Goal: Information Seeking & Learning: Check status

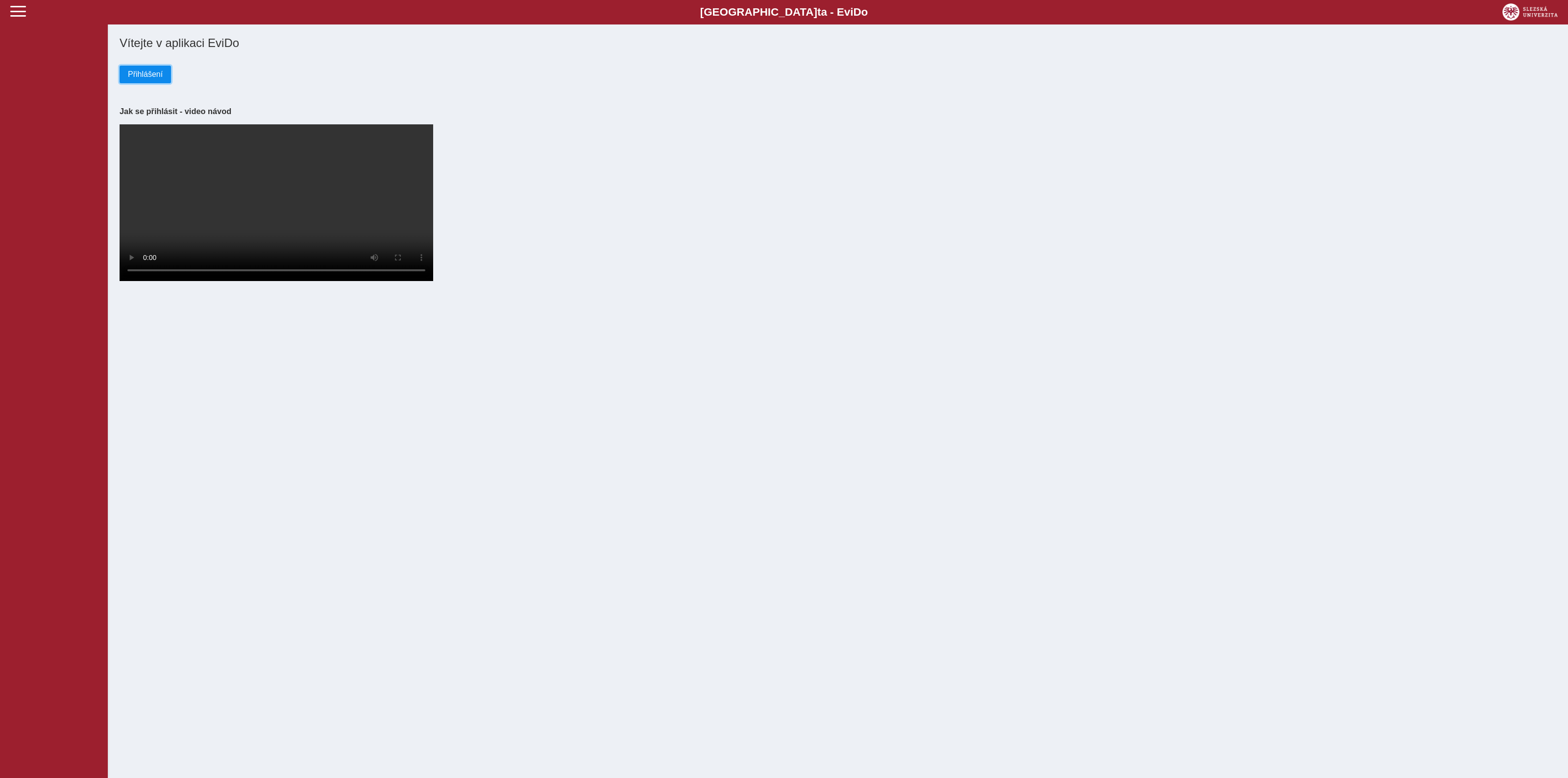
click at [138, 78] on span "Přihlášení" at bounding box center [145, 74] width 35 height 9
click at [139, 70] on span "Přihlášení" at bounding box center [145, 74] width 35 height 9
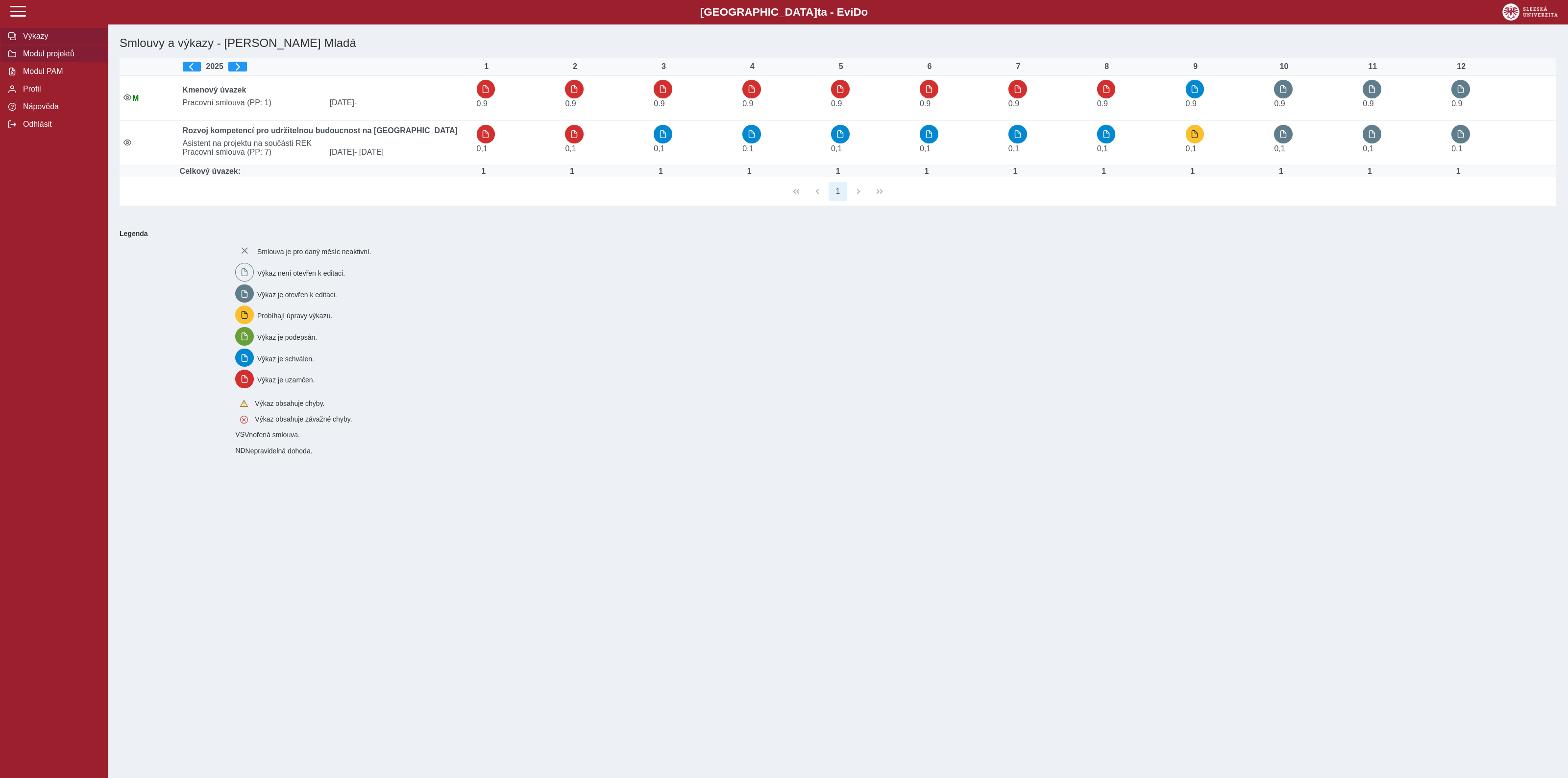
click at [54, 55] on span "Modul projektů" at bounding box center [60, 53] width 79 height 9
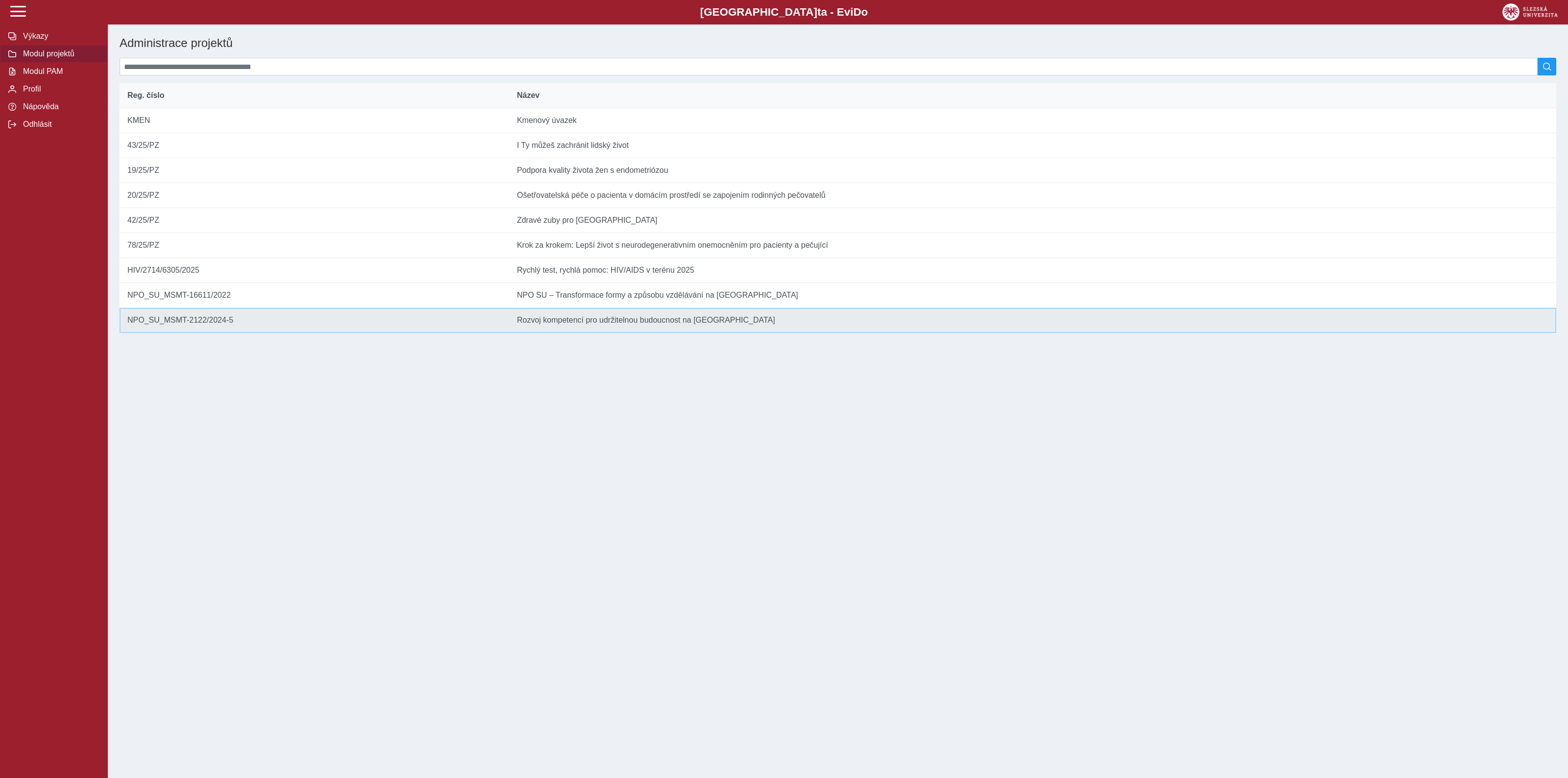
click at [601, 333] on td "Název Rozvoj kompetencí pro udržitelnou budoucnost na Slezské univerzitě v Opavě" at bounding box center [1032, 320] width 1047 height 25
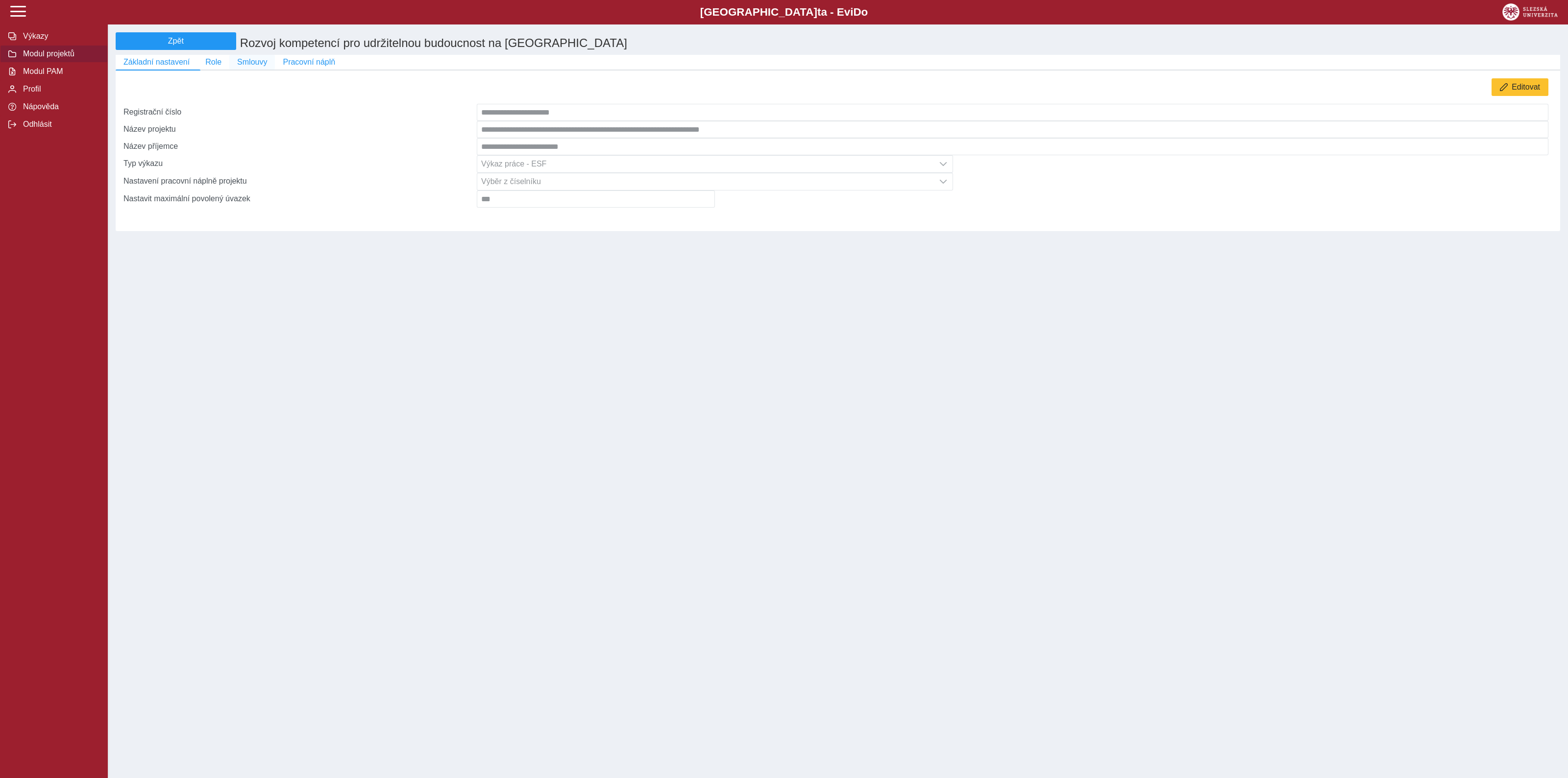
click at [245, 64] on span "Smlouvy" at bounding box center [252, 62] width 30 height 9
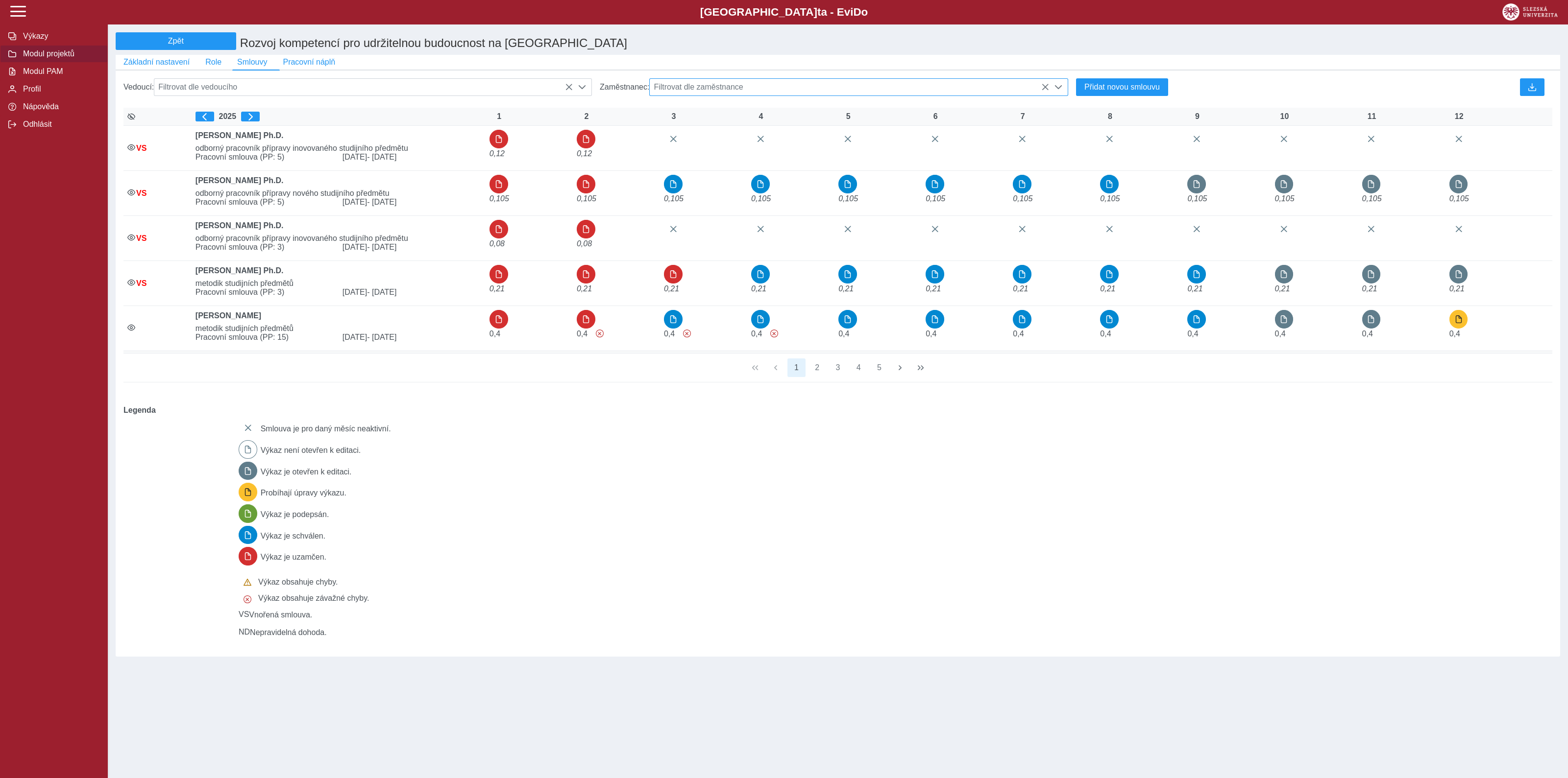
click at [704, 90] on span "Filtrovat dle zaměstnance" at bounding box center [849, 87] width 399 height 17
type input "*******"
click at [693, 138] on li "Mgr. Klára Truparová" at bounding box center [859, 135] width 418 height 17
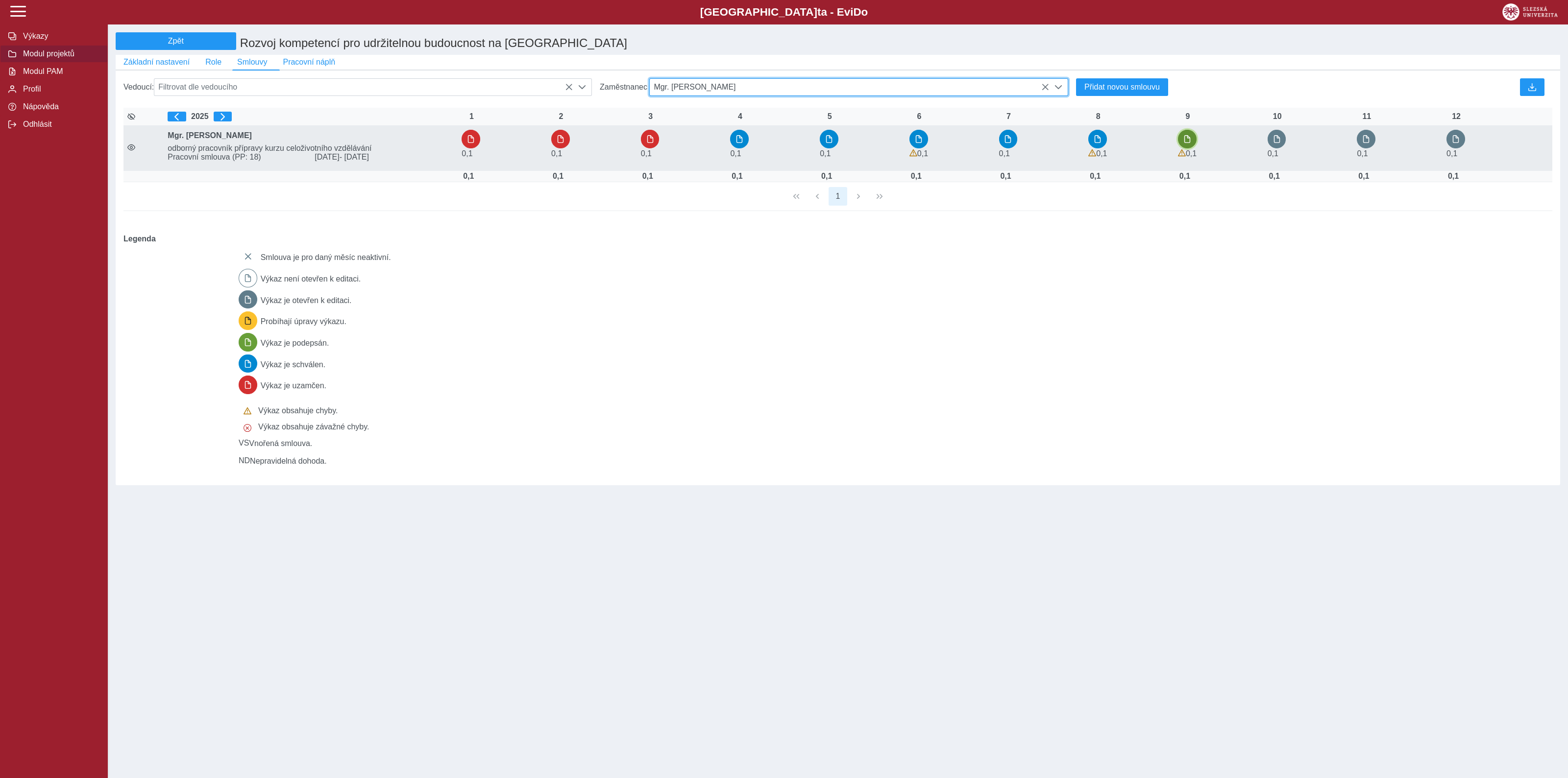
click at [1186, 138] on button "button" at bounding box center [1187, 138] width 19 height 19
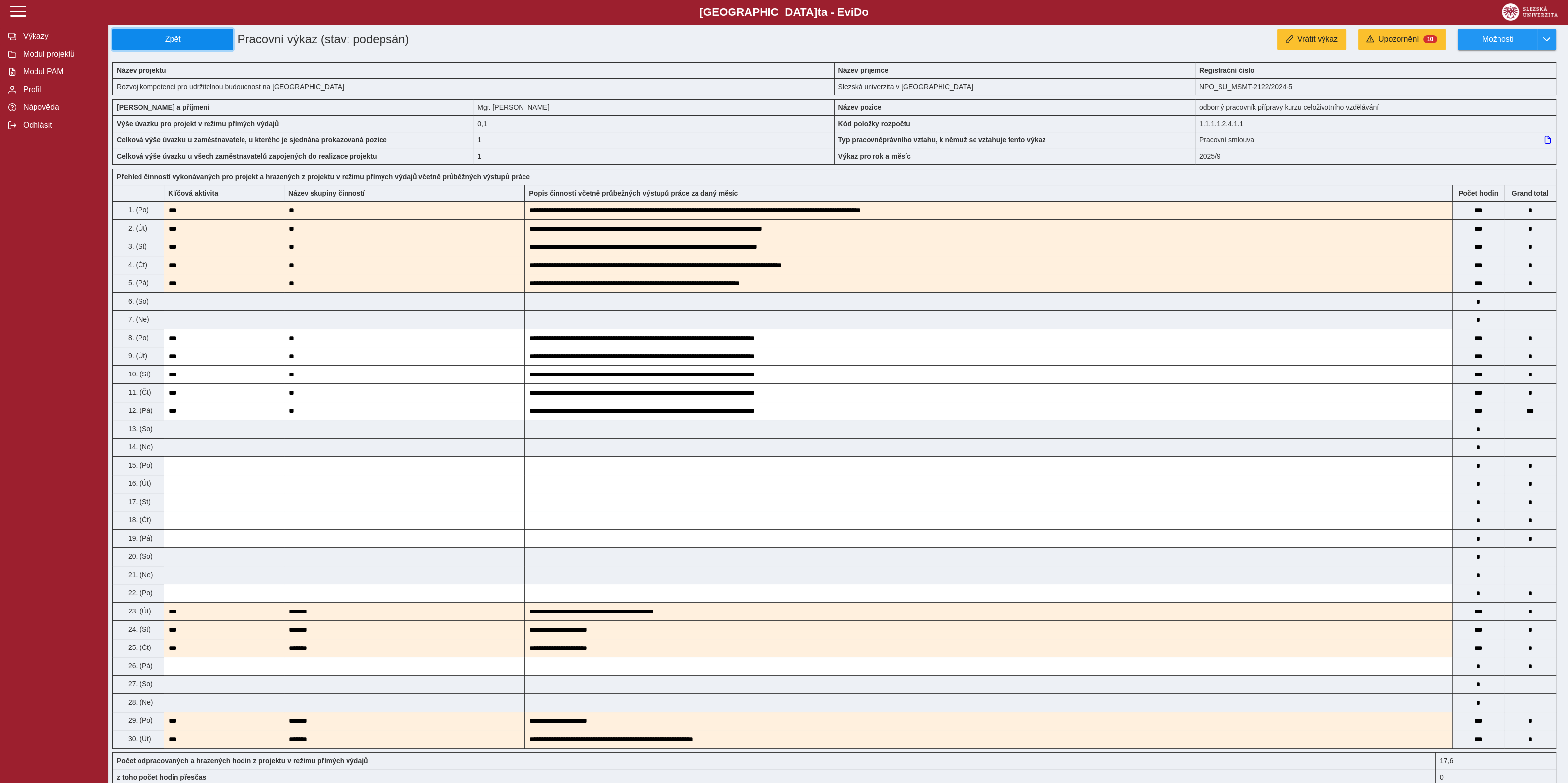
click at [180, 37] on span "Zpět" at bounding box center [172, 39] width 112 height 9
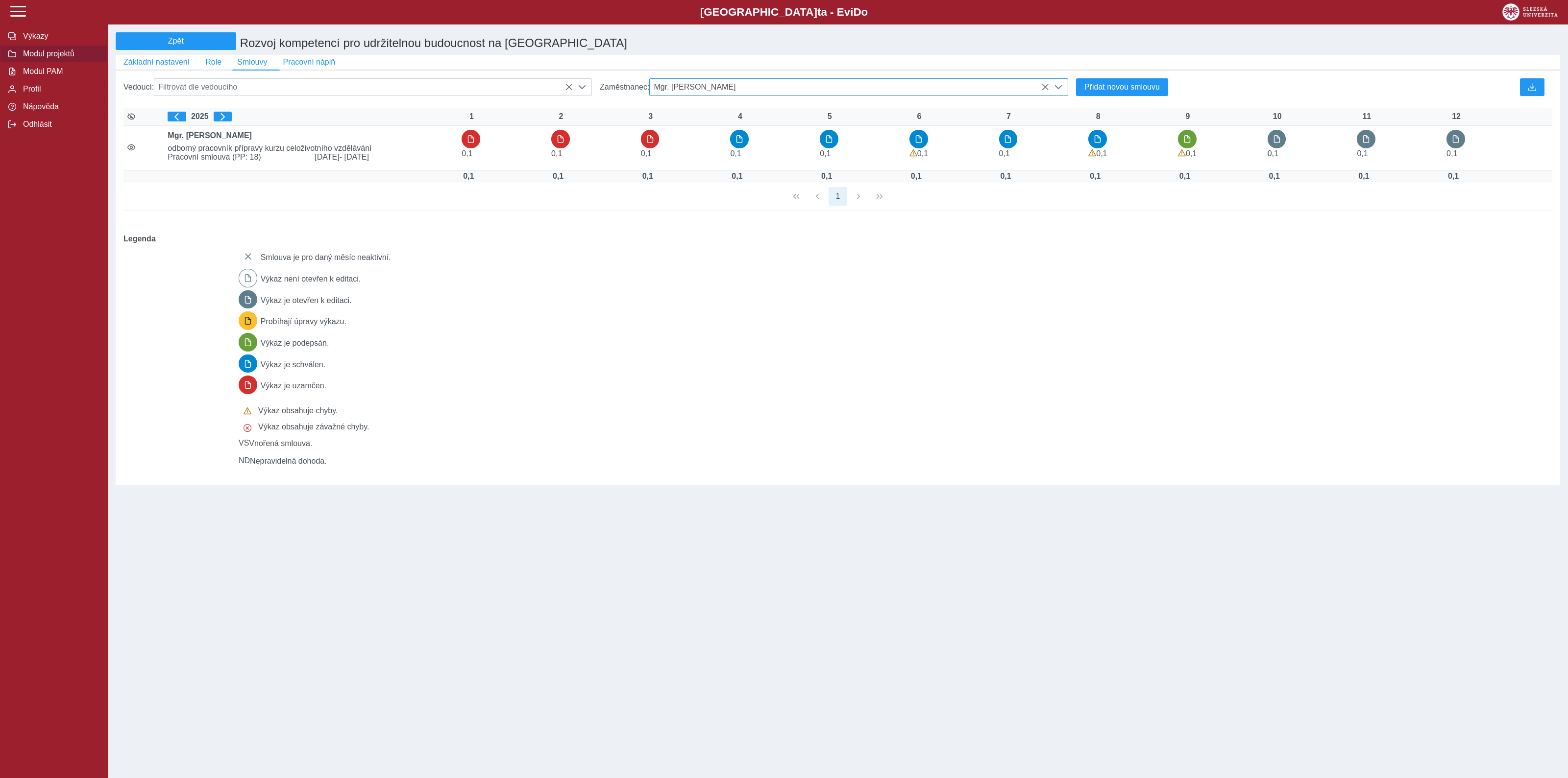
click at [801, 91] on span "Mgr. Klára Truparová" at bounding box center [849, 87] width 399 height 17
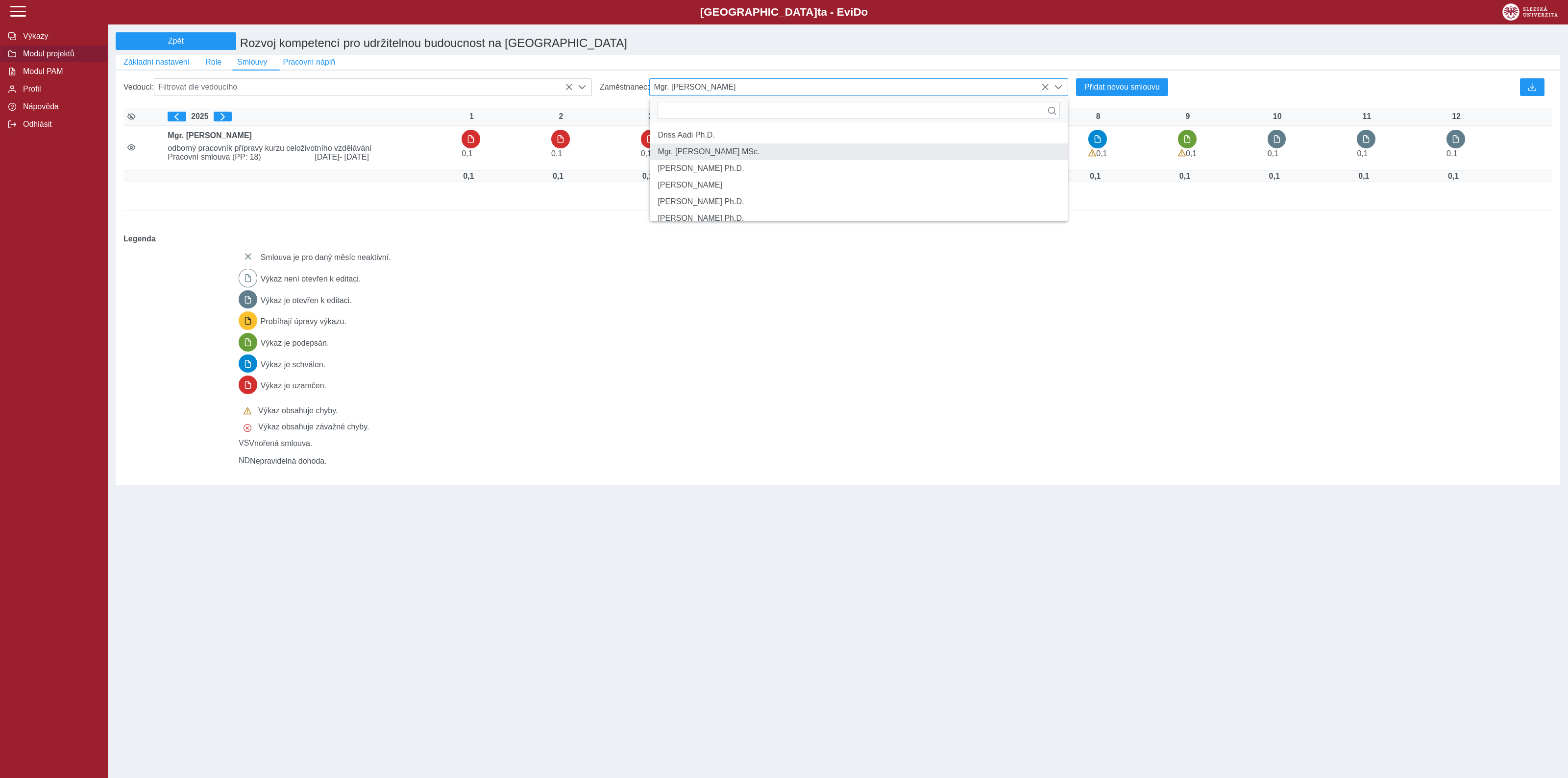
scroll to position [6, 41]
type input "*****"
click at [767, 160] on li "Ing. Josef Vícha" at bounding box center [859, 151] width 418 height 17
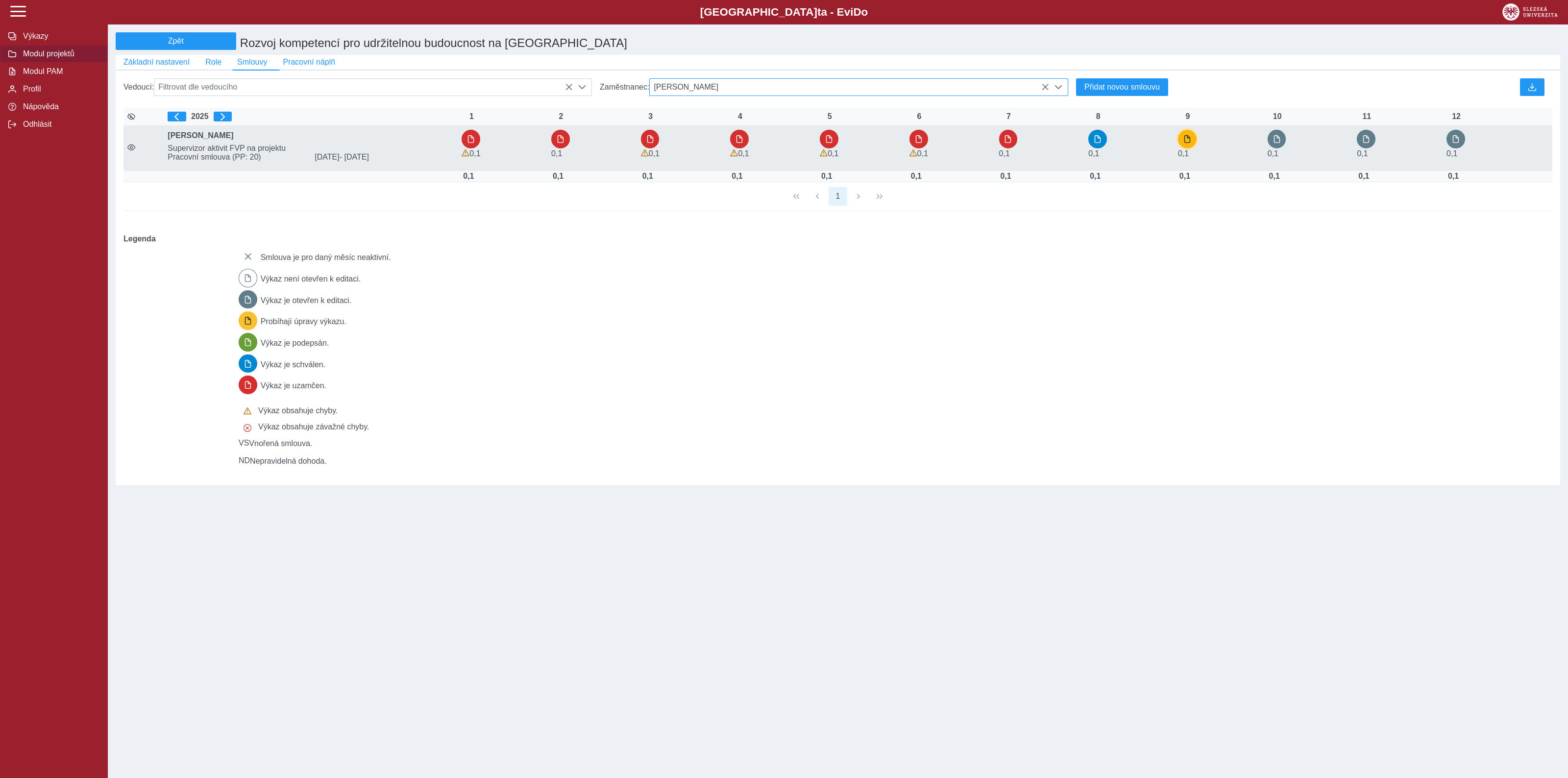
click at [1183, 143] on span "button" at bounding box center [1187, 139] width 8 height 8
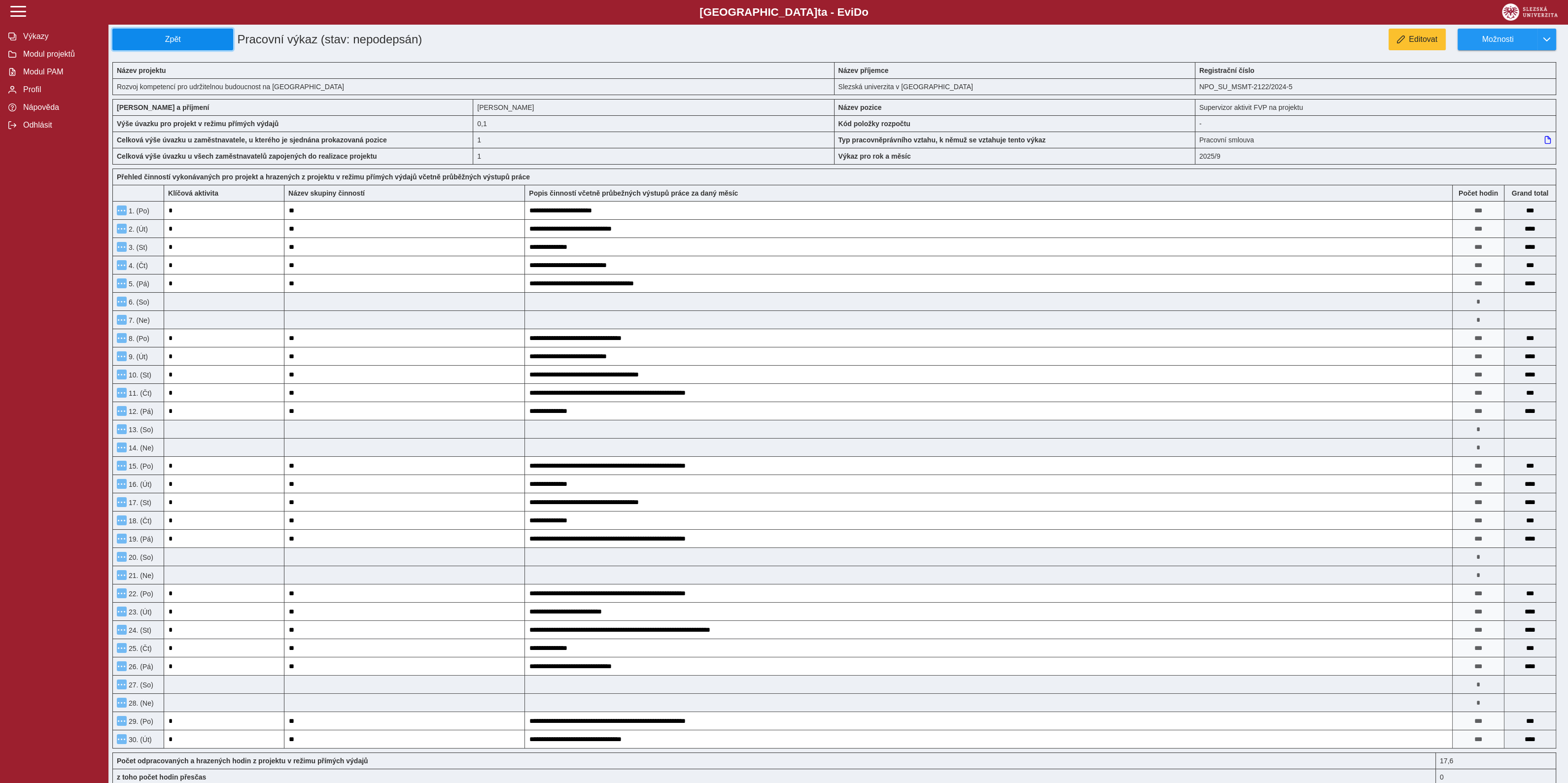
click at [194, 33] on button "Zpět" at bounding box center [173, 39] width 121 height 22
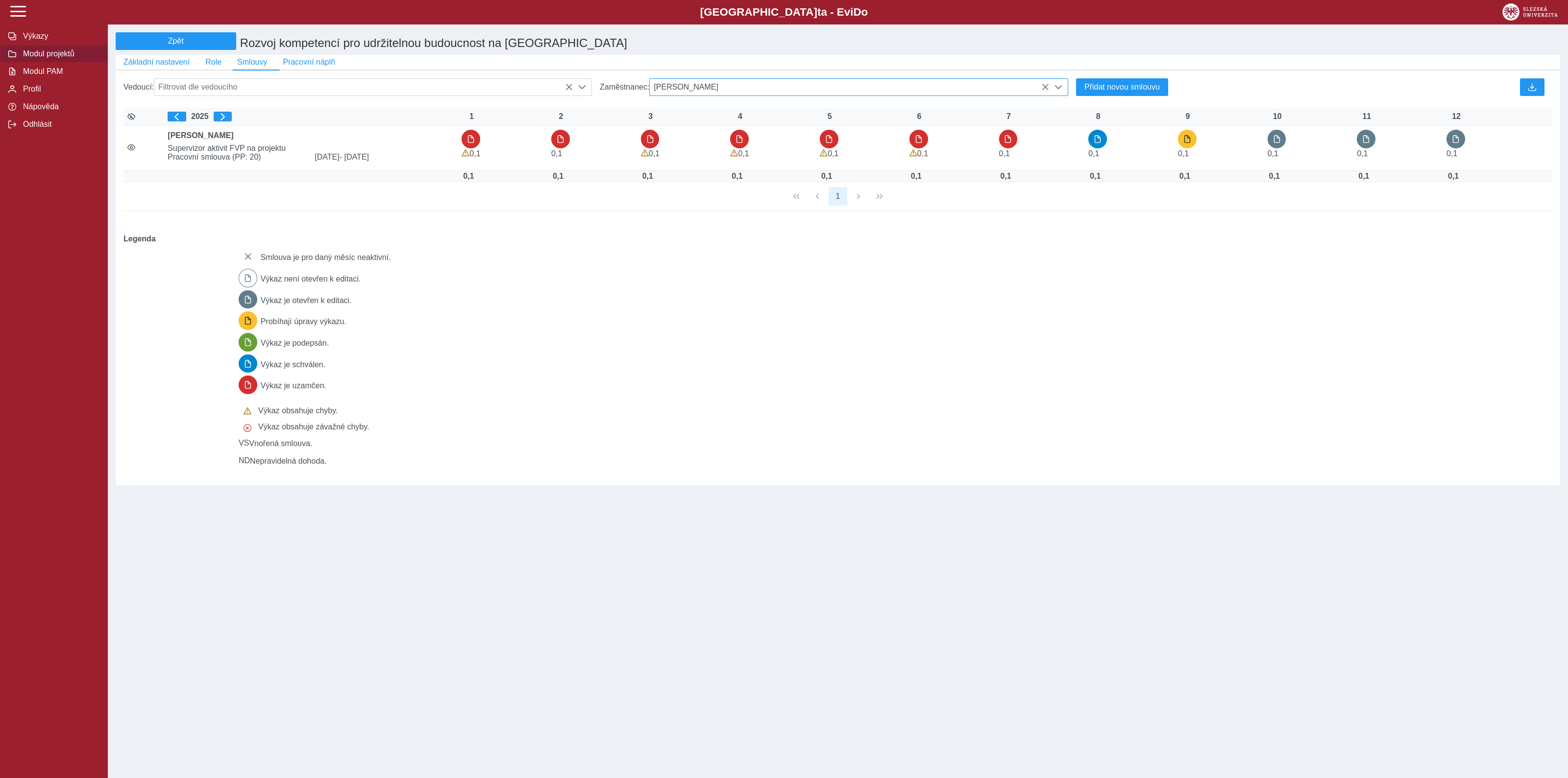
click at [910, 94] on span "Ing. Josef Vícha" at bounding box center [849, 87] width 399 height 17
type input "*****"
click at [734, 142] on li "Mgr. Klára Truparová" at bounding box center [859, 135] width 418 height 17
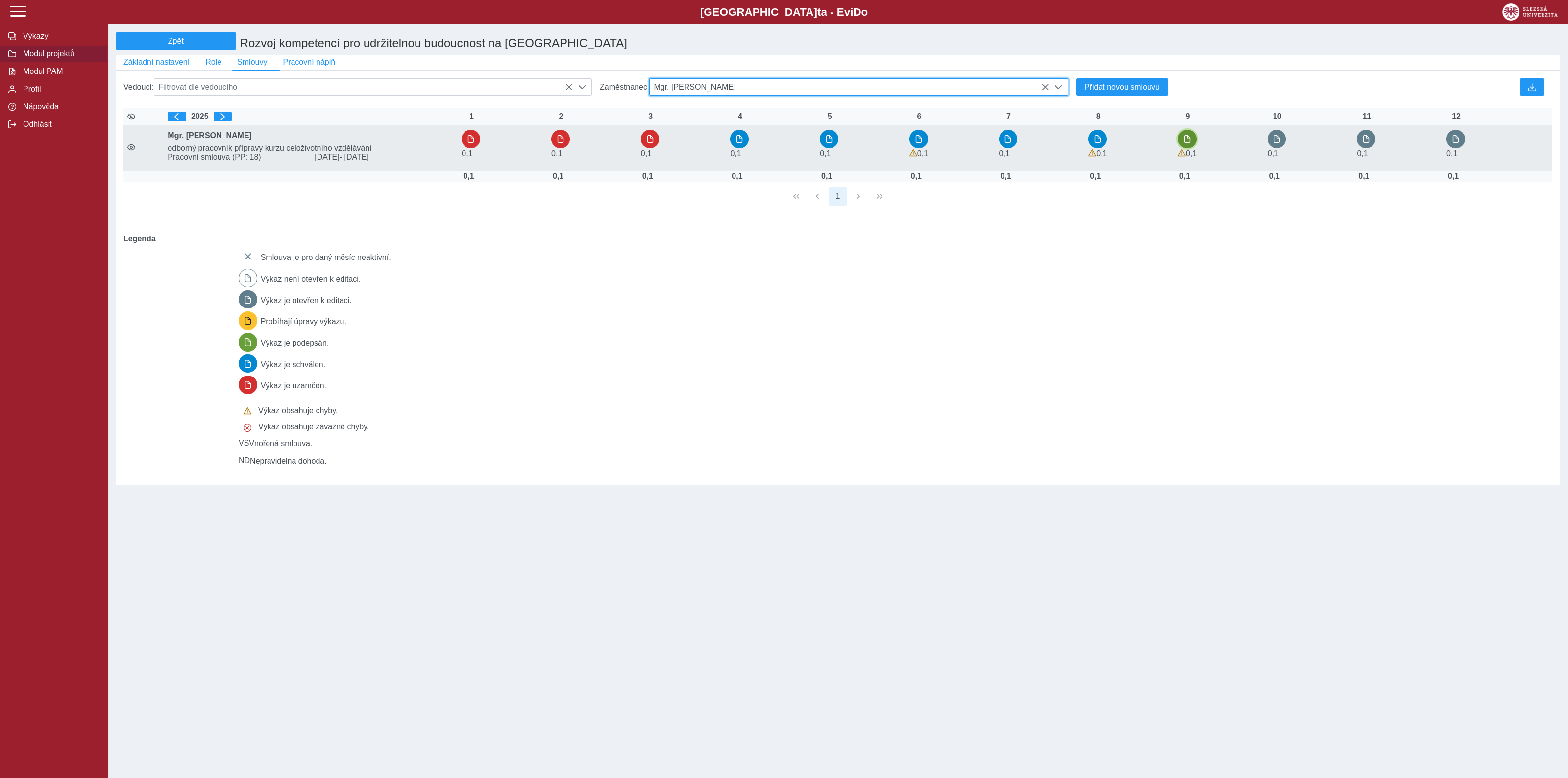
click at [1190, 143] on span "button" at bounding box center [1187, 139] width 8 height 8
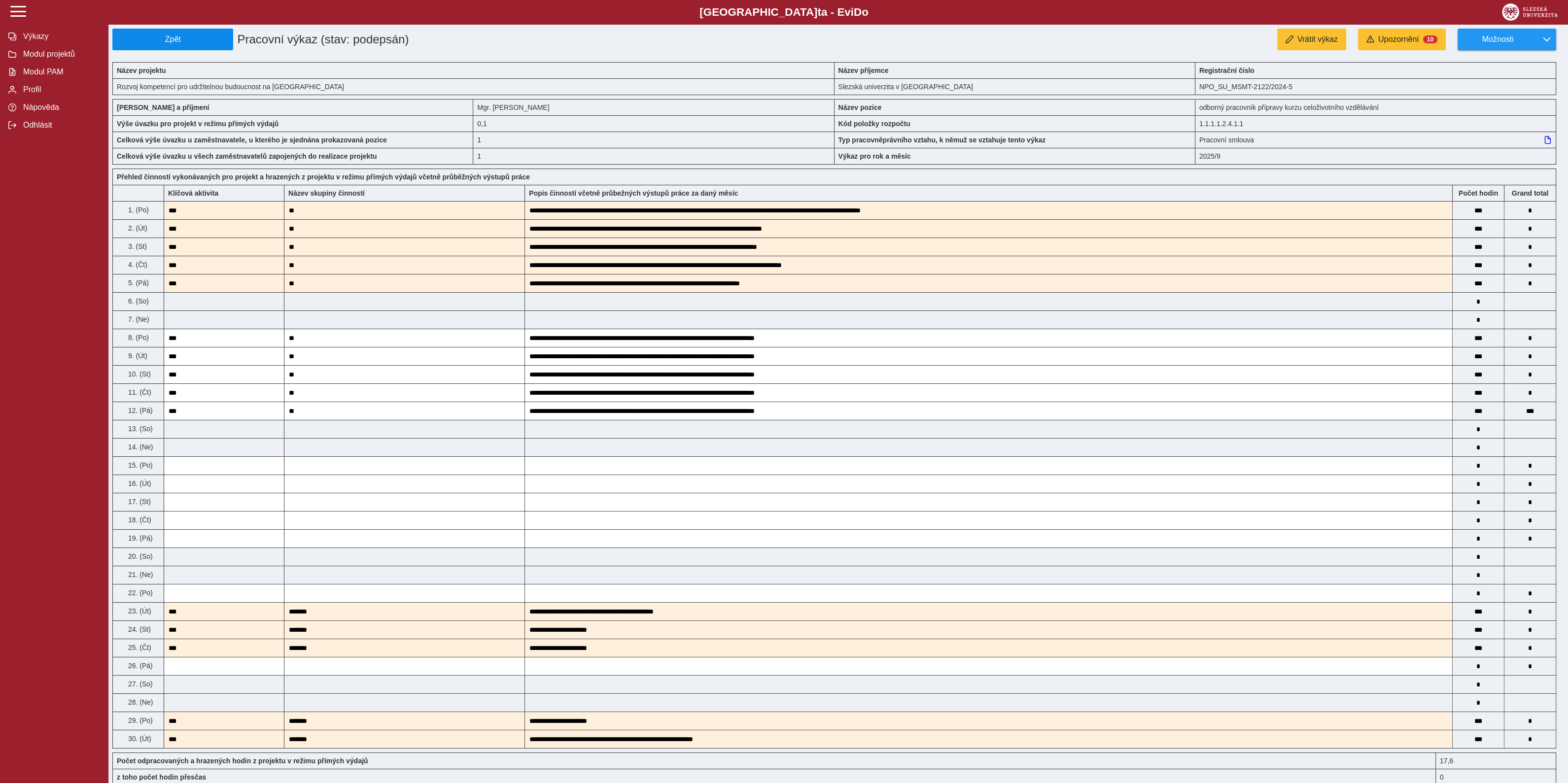
drag, startPoint x: 177, startPoint y: 51, endPoint x: 174, endPoint y: 36, distance: 15.3
click at [174, 42] on div "Zpět Pracovní výkaz (stav: podepsán) Vrátit výkaz Upozornění 10 Možnosti Název …" at bounding box center [838, 594] width 1451 height 1132
click at [174, 35] on span "Zpět" at bounding box center [172, 39] width 112 height 9
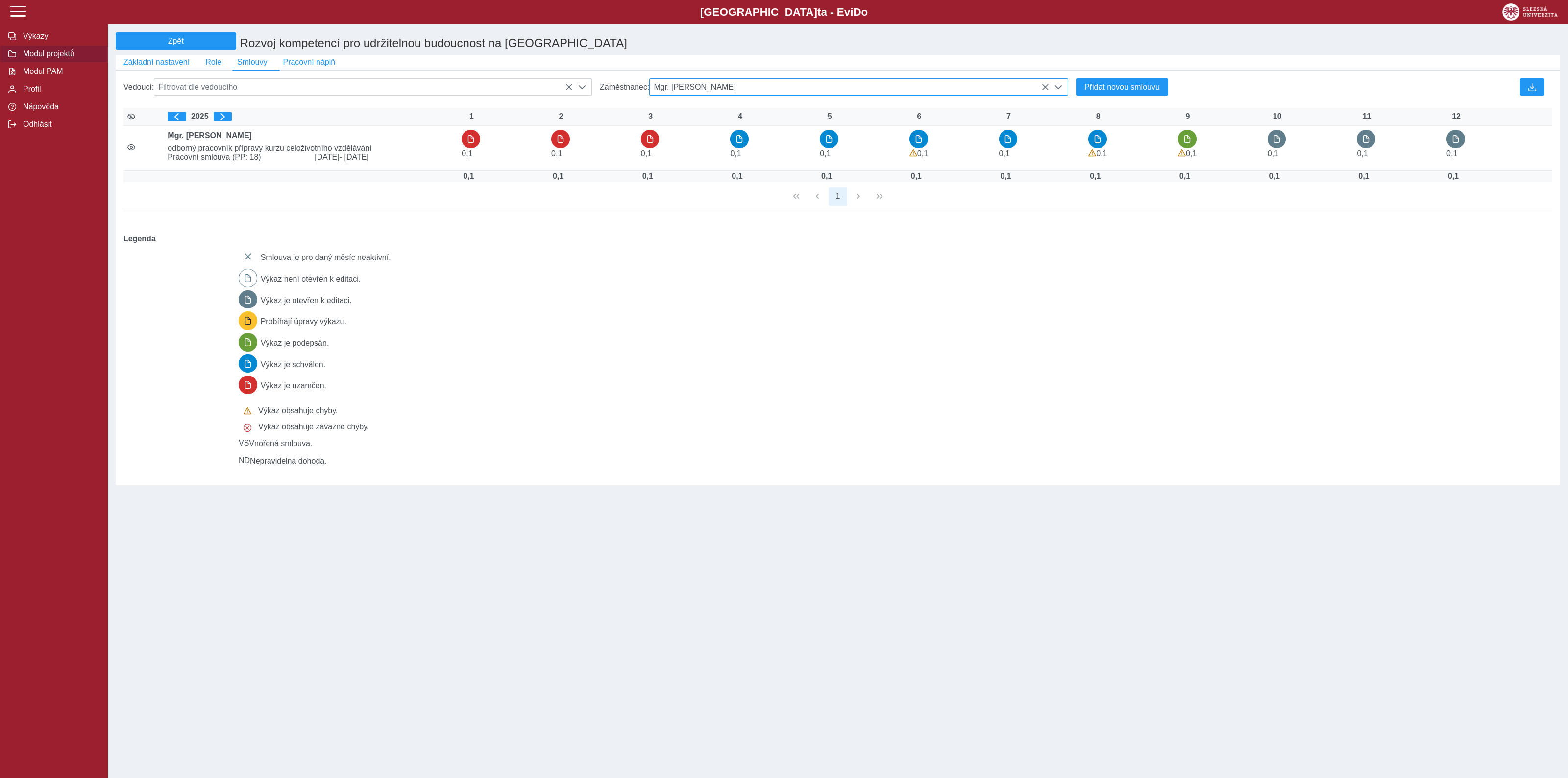
click at [1046, 91] on icon at bounding box center [1045, 87] width 8 height 8
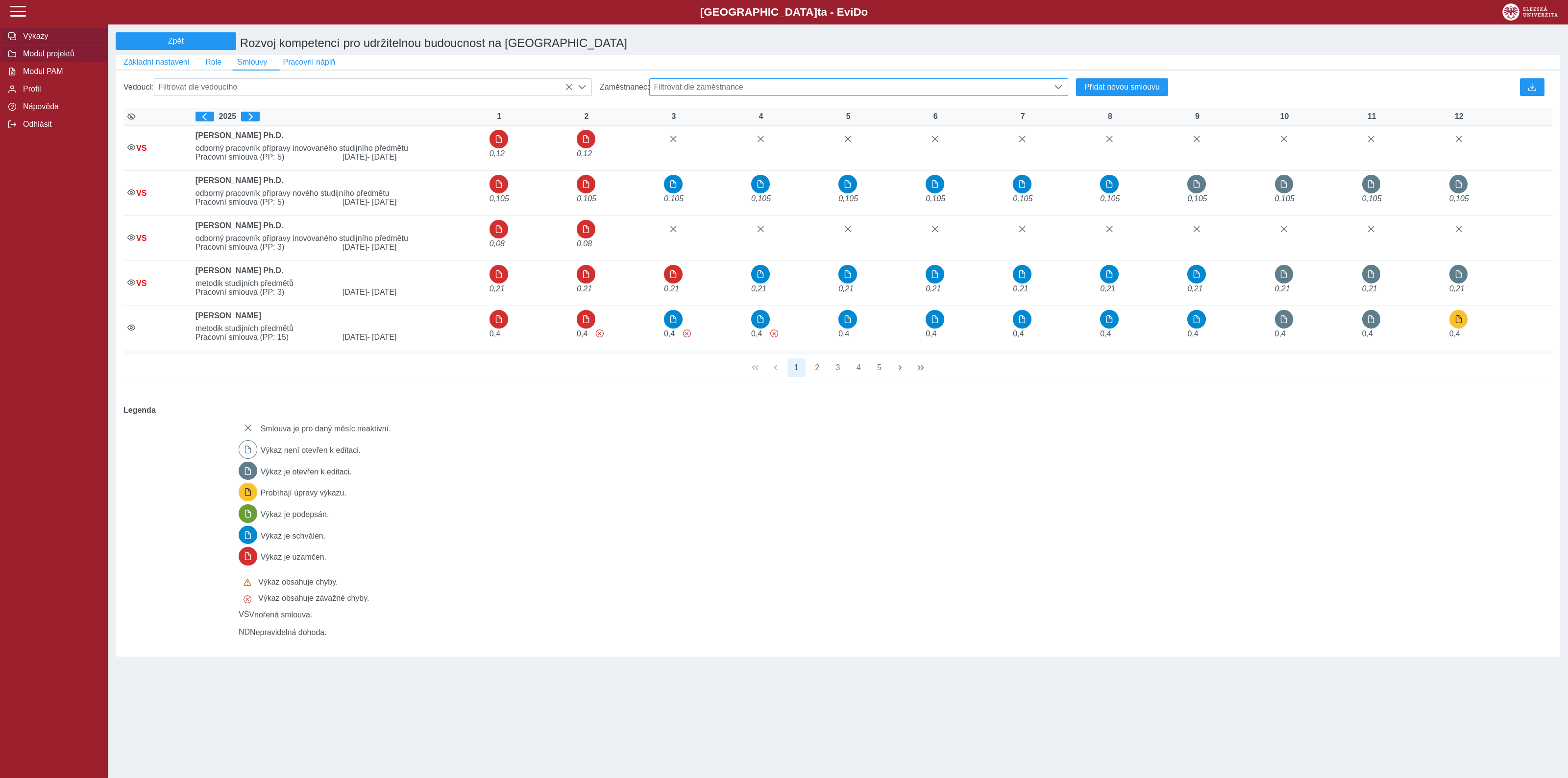
click at [31, 39] on span "Výkazy" at bounding box center [60, 36] width 79 height 9
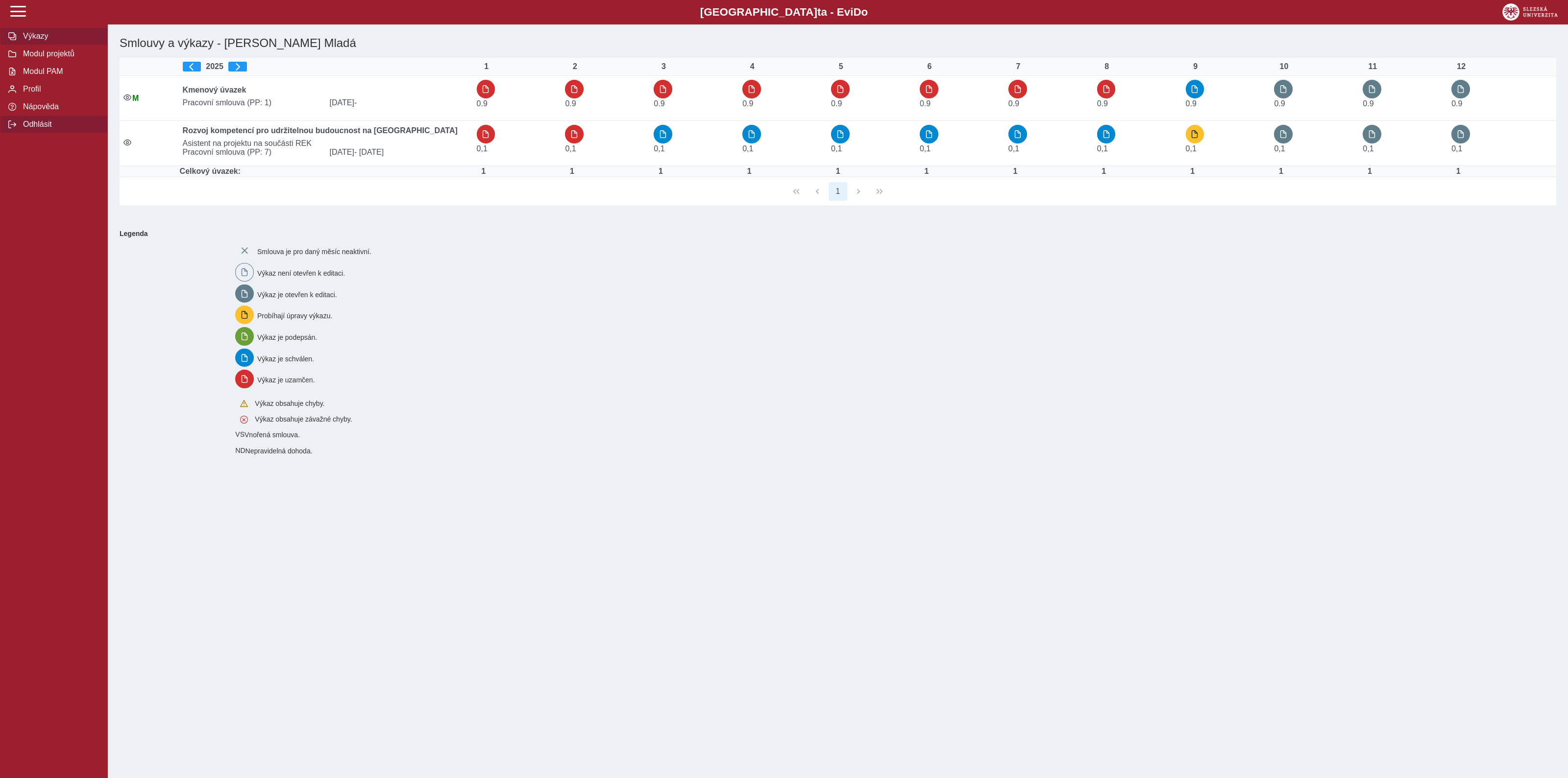
click at [38, 129] on span "Odhlásit" at bounding box center [60, 124] width 79 height 9
